Goal: Check status: Check status

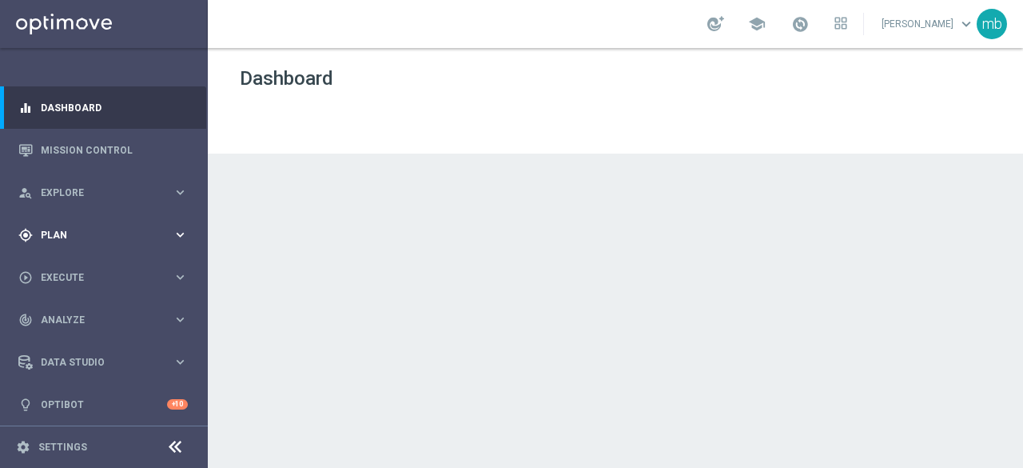
click at [177, 233] on icon "keyboard_arrow_right" at bounding box center [180, 234] width 15 height 15
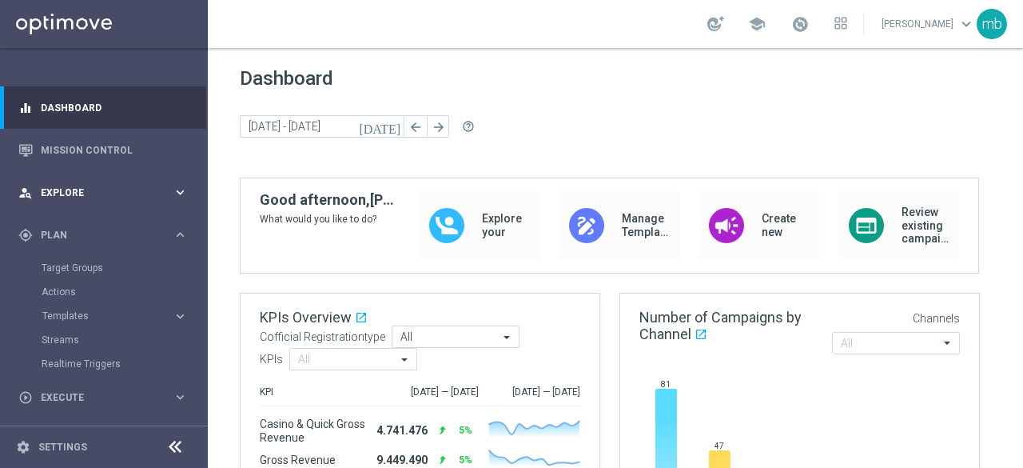
click at [182, 190] on icon "keyboard_arrow_right" at bounding box center [180, 192] width 15 height 15
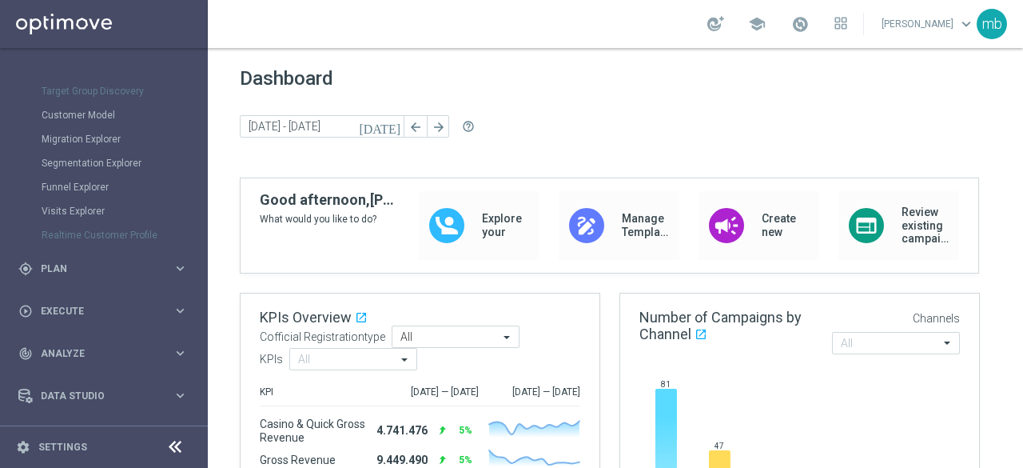
scroll to position [160, 0]
click at [177, 269] on icon "keyboard_arrow_right" at bounding box center [180, 266] width 15 height 15
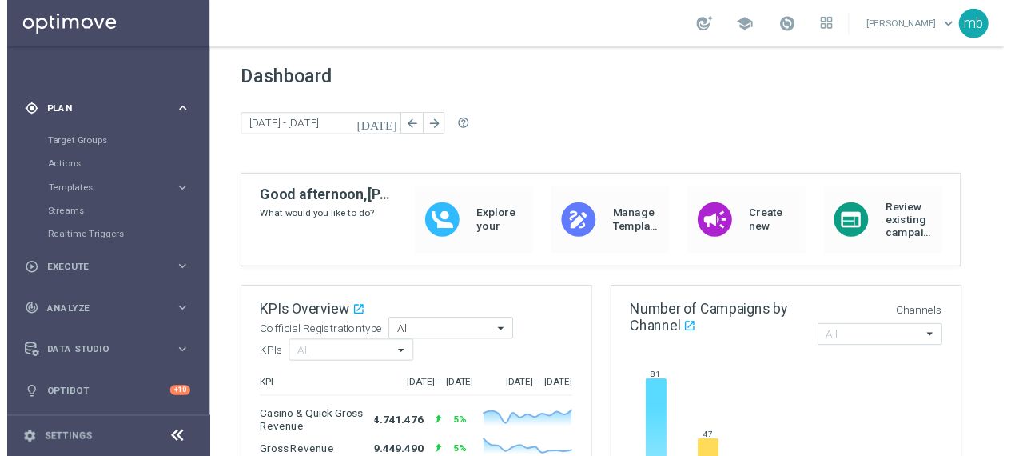
scroll to position [123, 0]
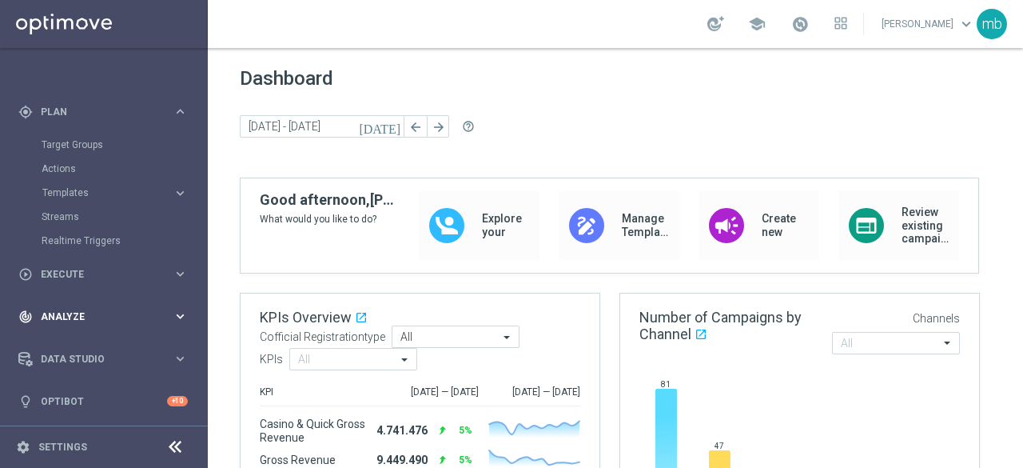
click at [177, 309] on icon "keyboard_arrow_right" at bounding box center [180, 316] width 15 height 15
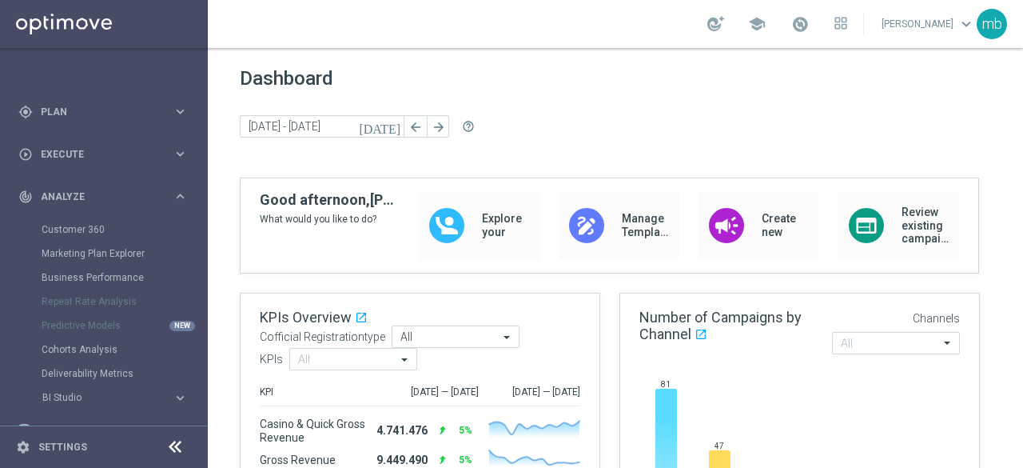
click at [94, 236] on div "Customer 360" at bounding box center [124, 229] width 165 height 24
click at [87, 229] on link "Customer 360" at bounding box center [104, 229] width 125 height 13
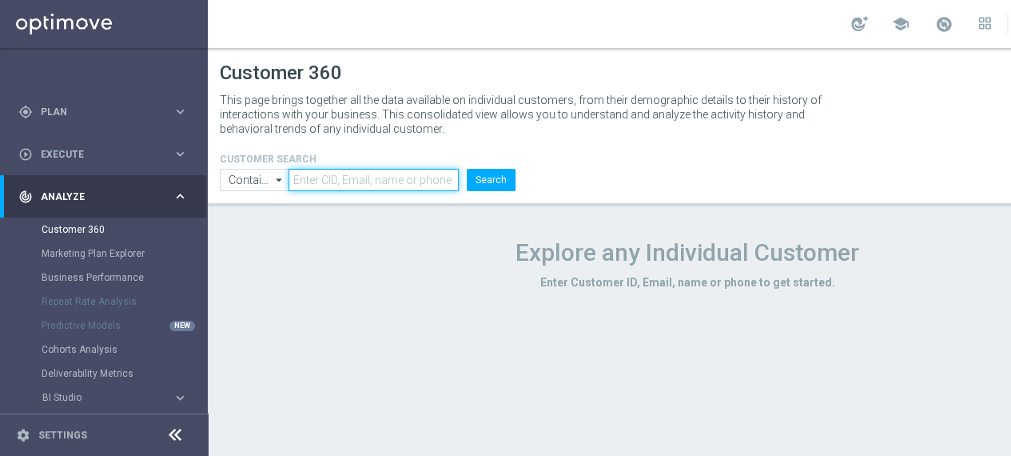
click at [342, 181] on input "text" at bounding box center [374, 180] width 170 height 22
paste input "149427386"
type input "149427386"
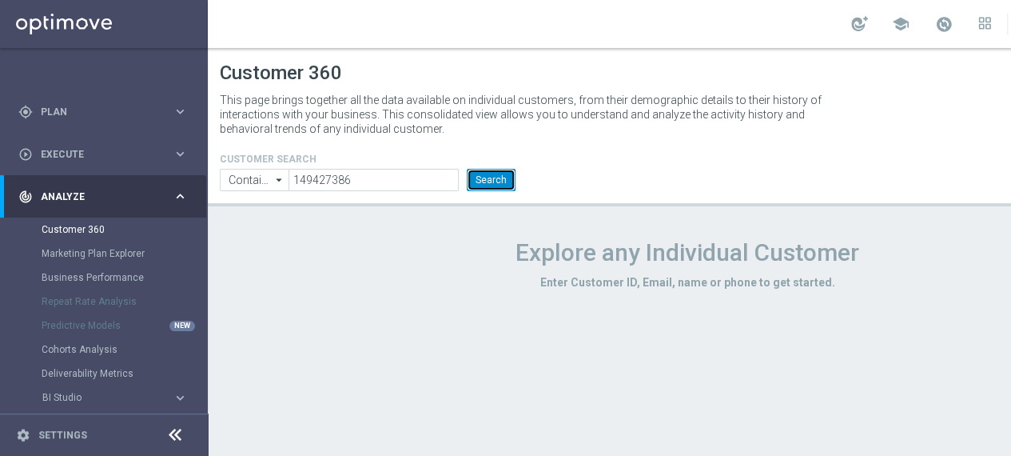
click at [481, 183] on button "Search" at bounding box center [491, 180] width 49 height 22
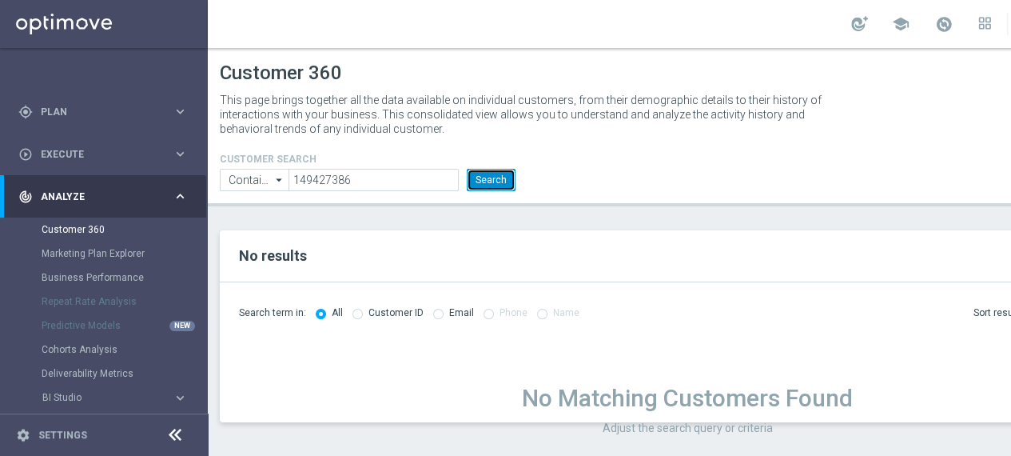
scroll to position [12, 0]
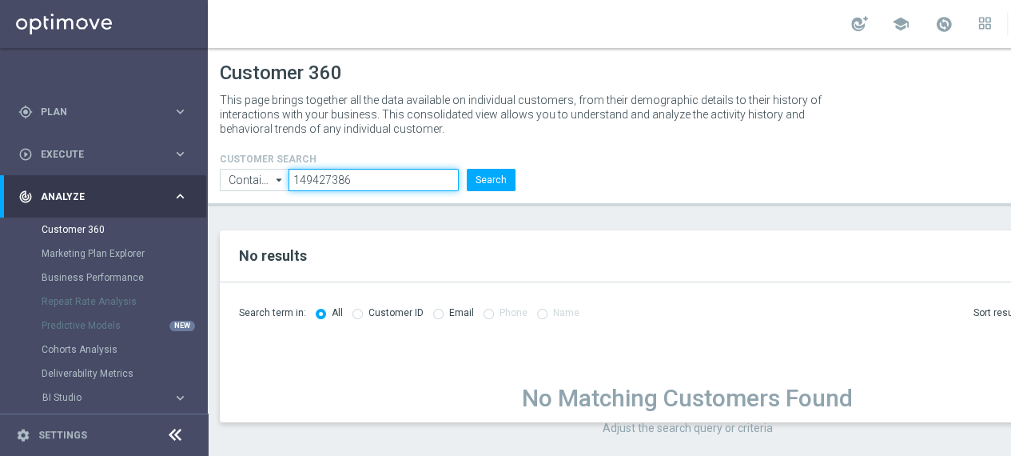
drag, startPoint x: 373, startPoint y: 167, endPoint x: 280, endPoint y: 177, distance: 93.2
click at [280, 177] on ul "Contains Contains arrow_drop_down Show Selected 0 of NaN Contains Equals" at bounding box center [368, 180] width 304 height 22
